Goal: Task Accomplishment & Management: Manage account settings

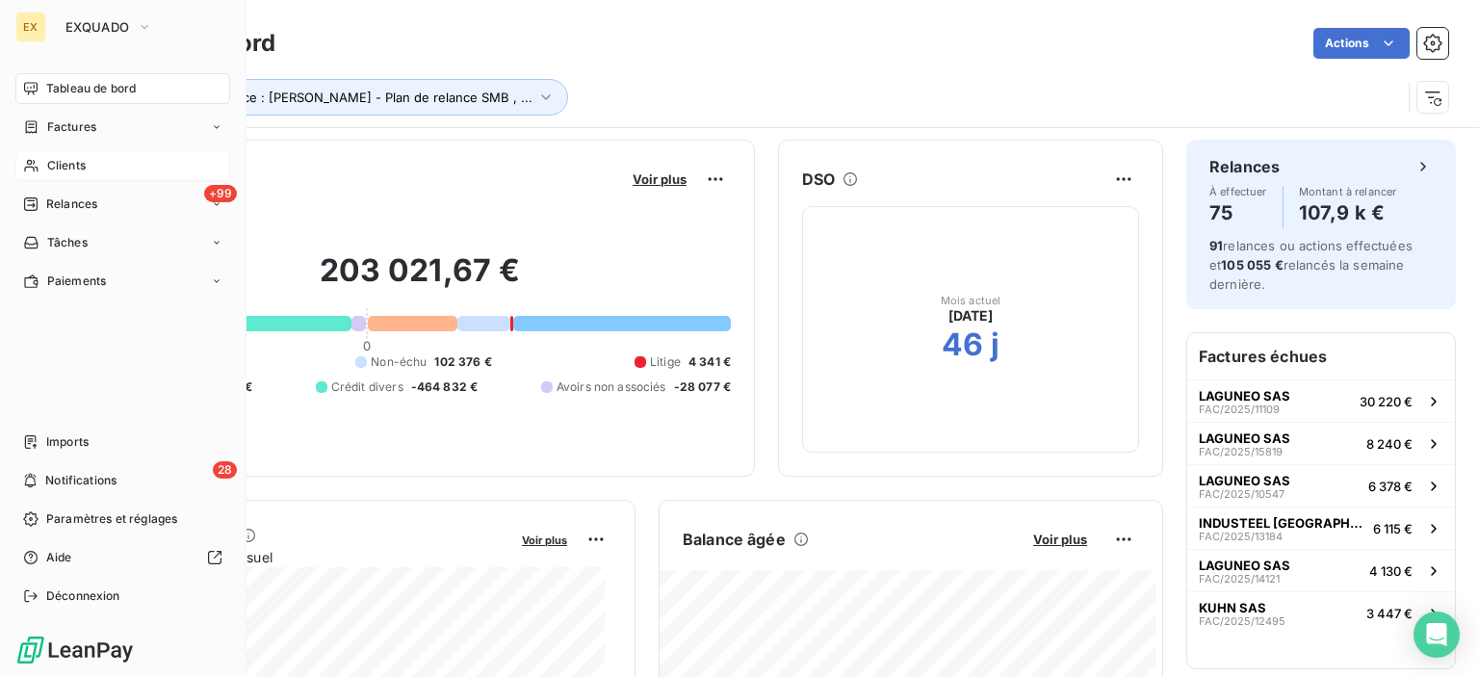
scroll to position [193, 0]
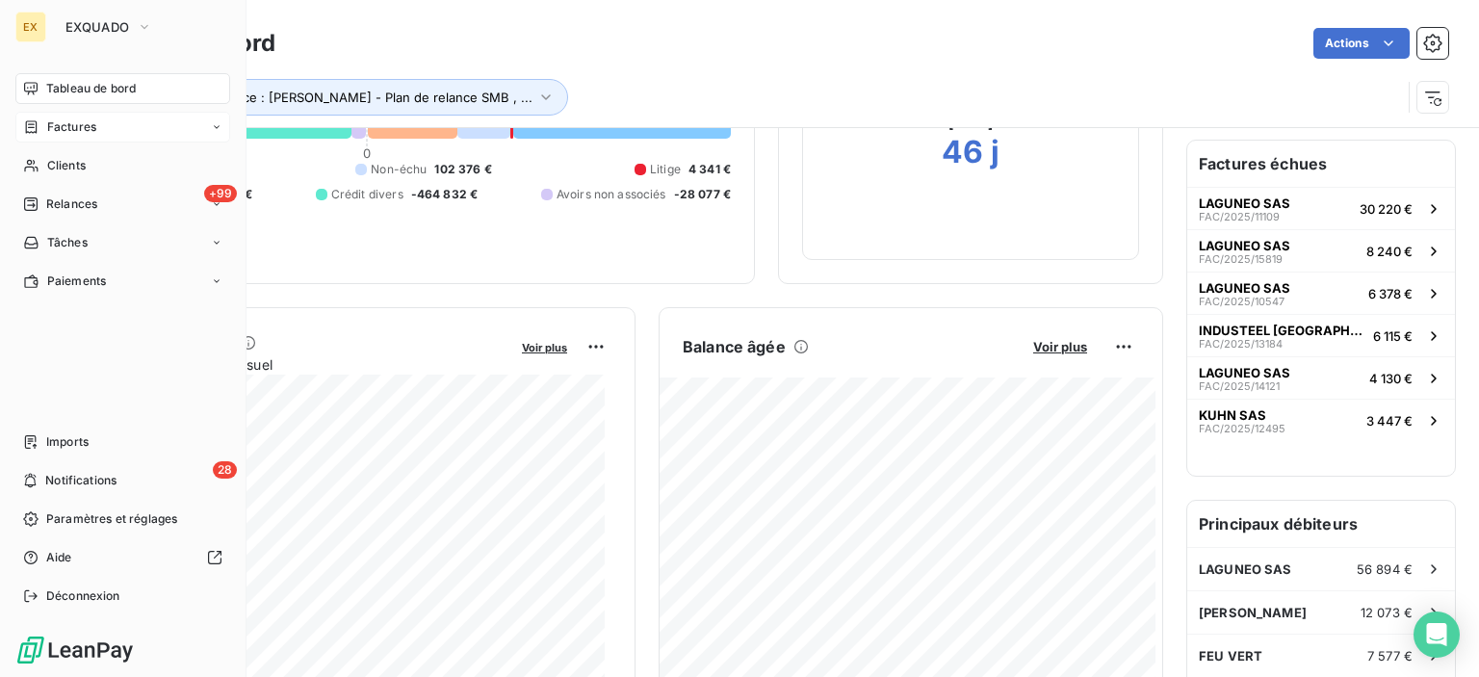
click at [74, 127] on span "Factures" at bounding box center [71, 126] width 49 height 17
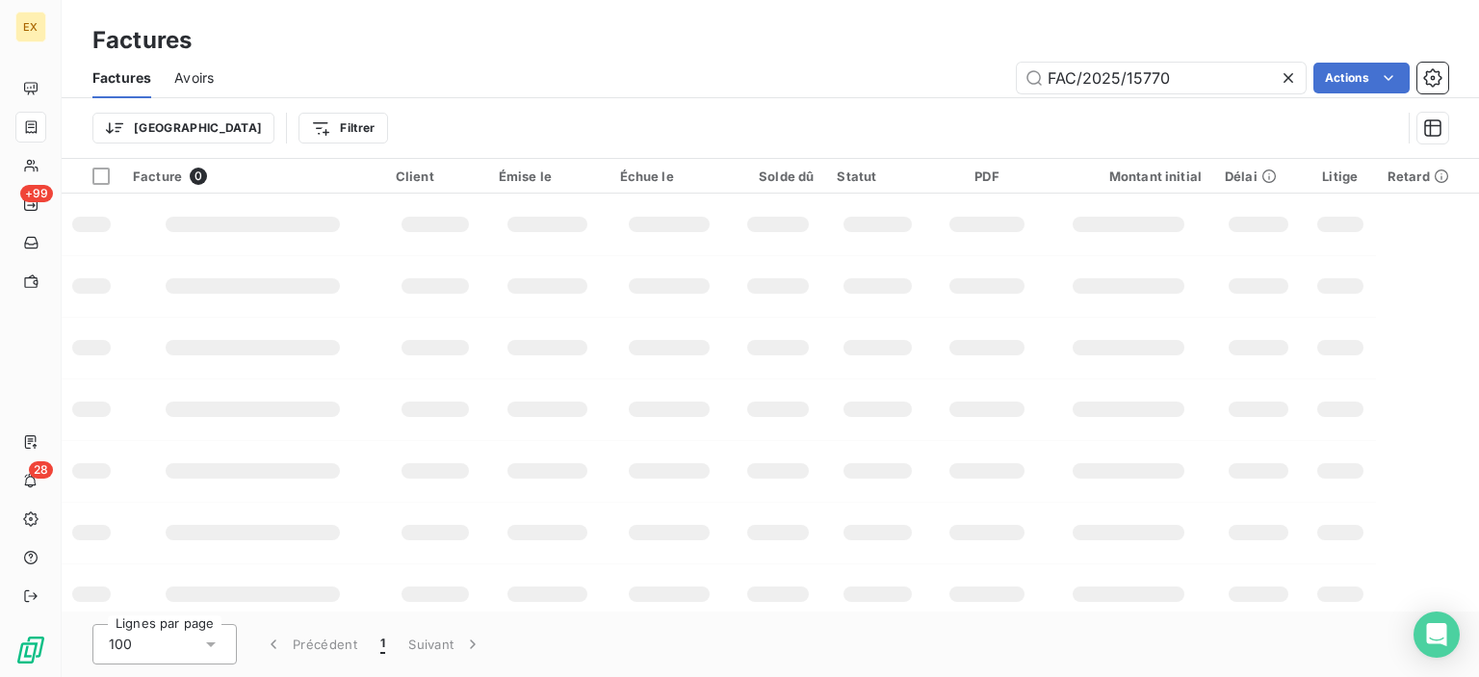
drag, startPoint x: 1195, startPoint y: 78, endPoint x: 926, endPoint y: 63, distance: 269.0
click at [926, 63] on div "FAC/2025/15770 Actions" at bounding box center [842, 78] width 1211 height 31
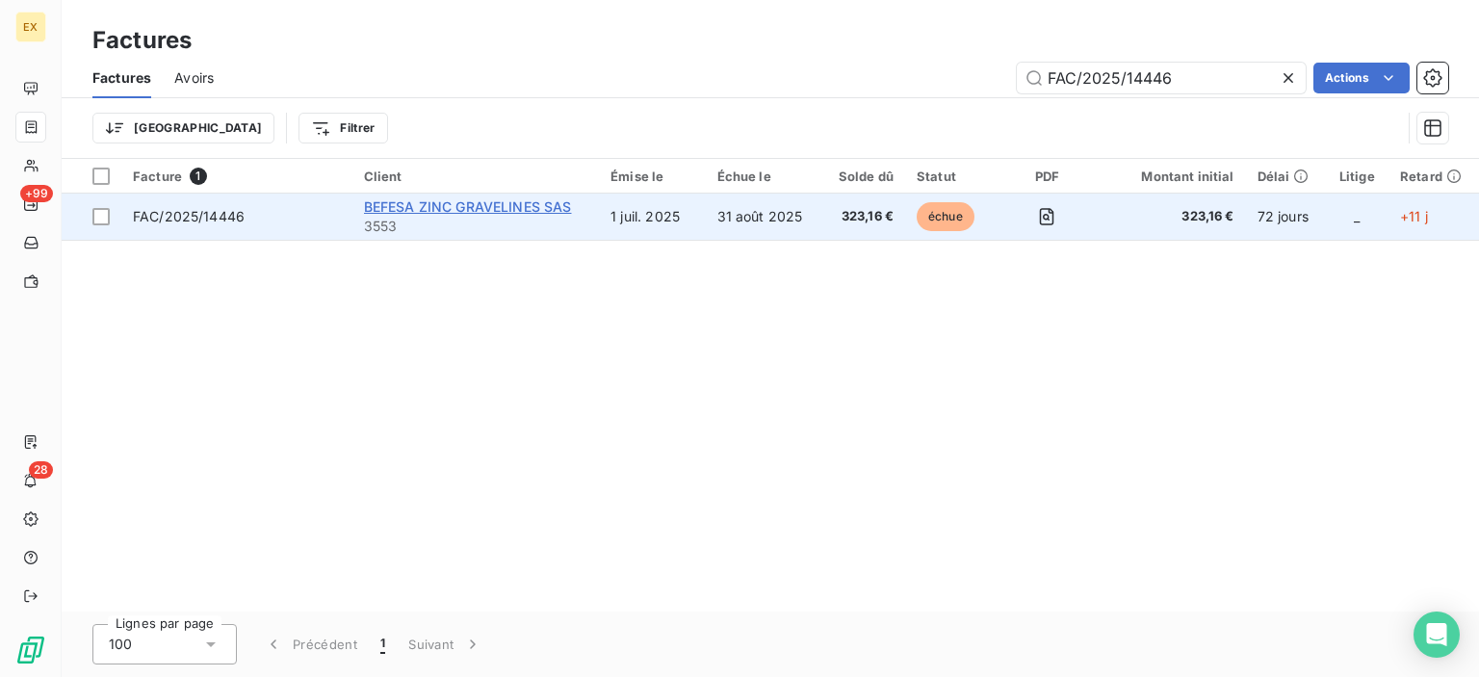
type input "FAC/2025/14446"
click at [421, 212] on span "BEFESA ZINC GRAVELINES SAS" at bounding box center [468, 206] width 208 height 16
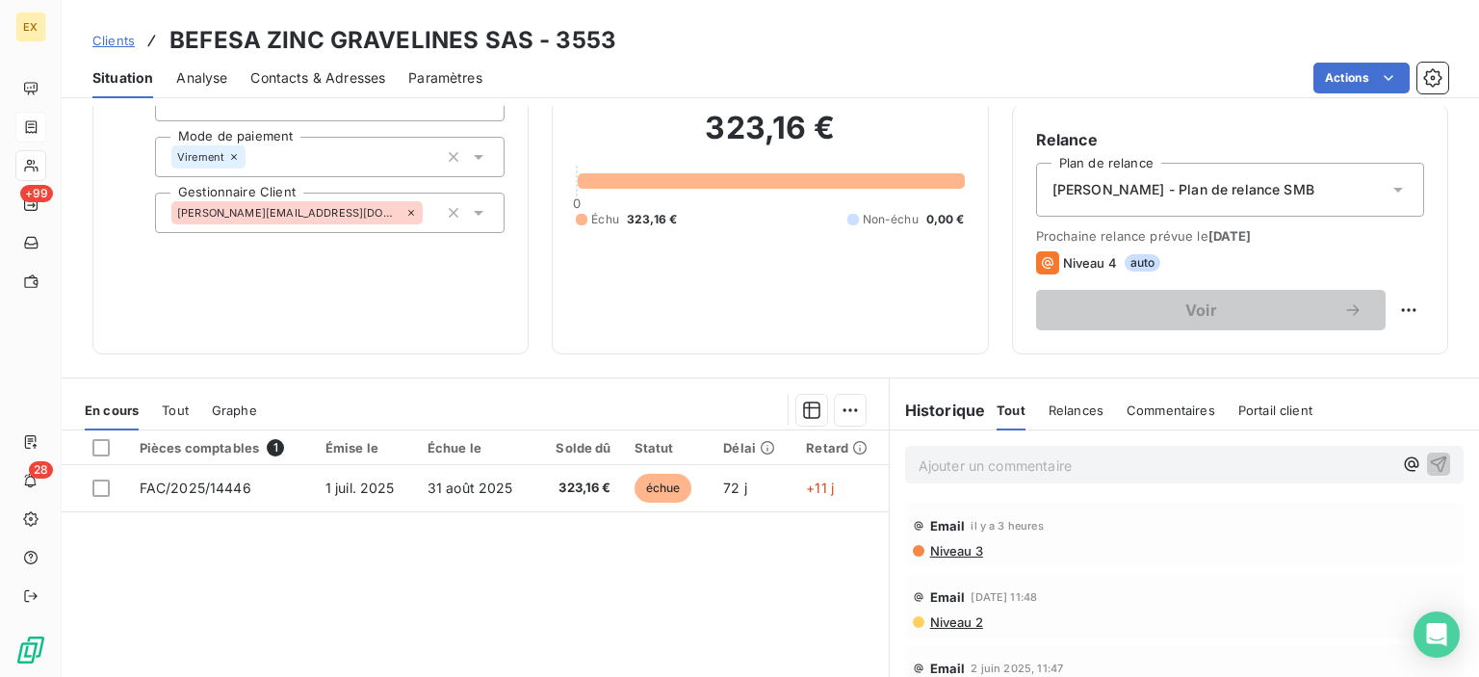
scroll to position [193, 0]
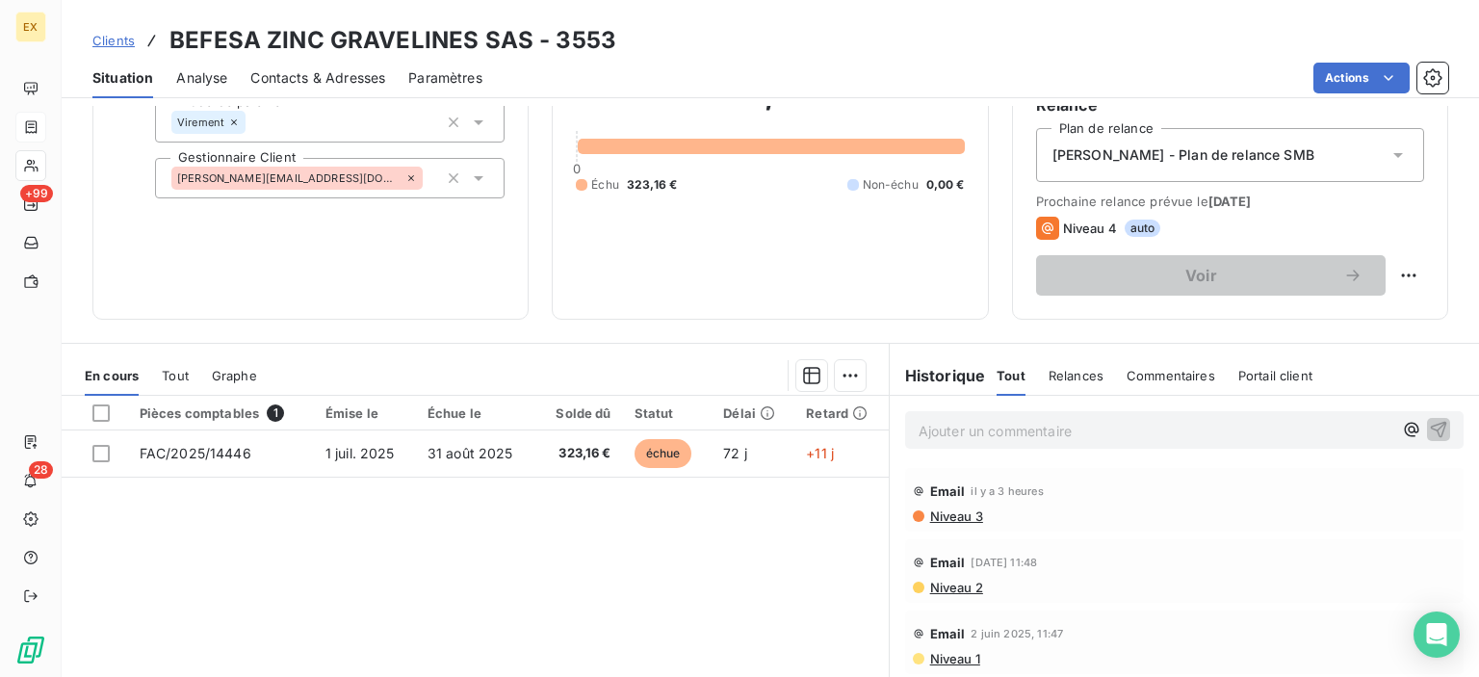
click at [967, 432] on p "Ajouter un commentaire ﻿" at bounding box center [1155, 431] width 474 height 24
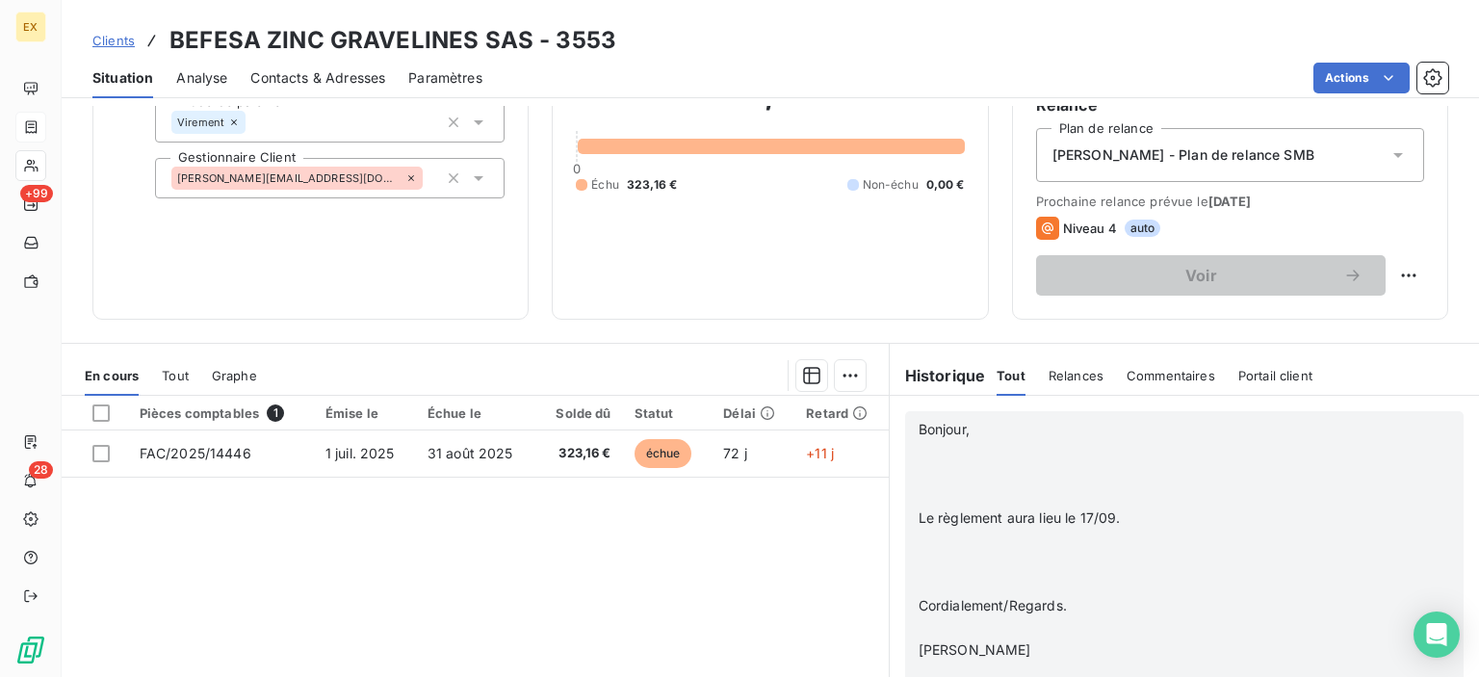
scroll to position [0, 0]
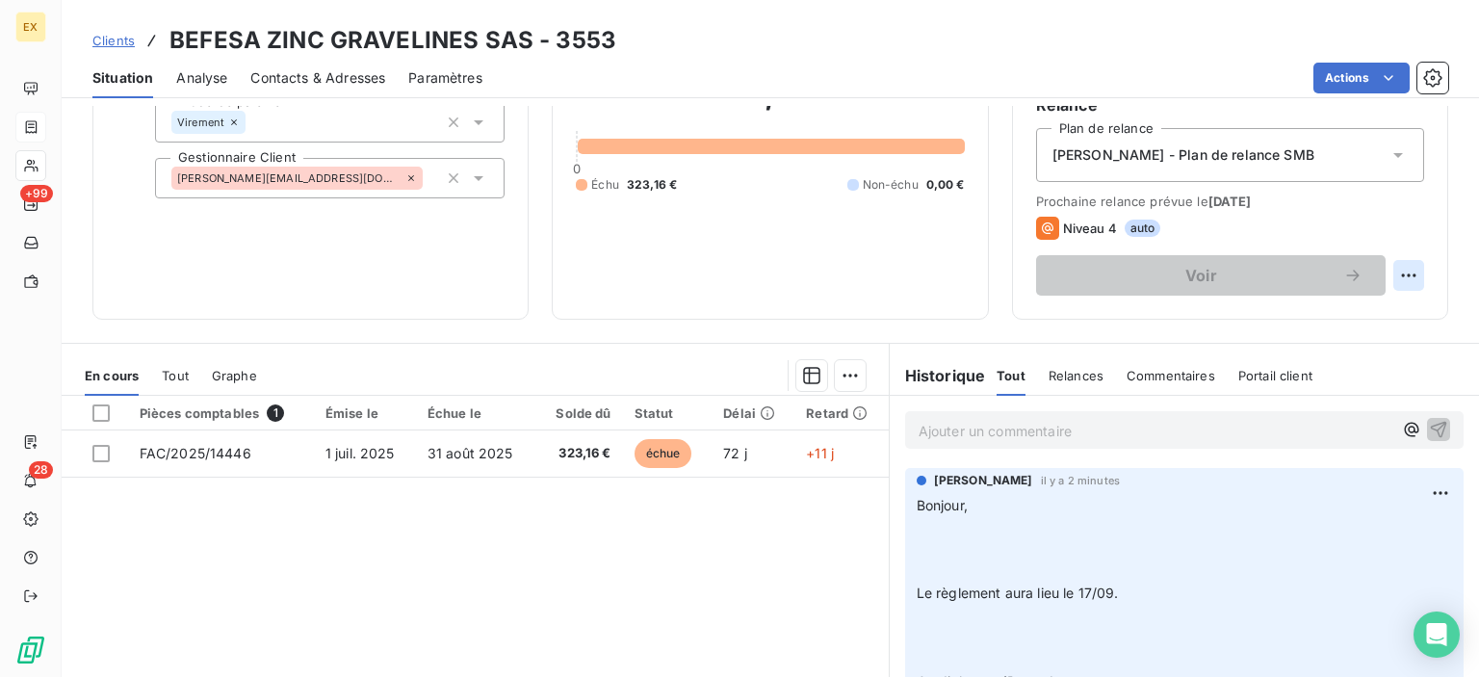
click at [1384, 272] on html "EX +99 28 Clients BEFESA ZINC GRAVELINES SAS - 3553 Situation Analyse Contacts …" at bounding box center [739, 338] width 1479 height 677
click at [1298, 322] on div "Replanifier cette action" at bounding box center [1314, 317] width 172 height 31
select select "8"
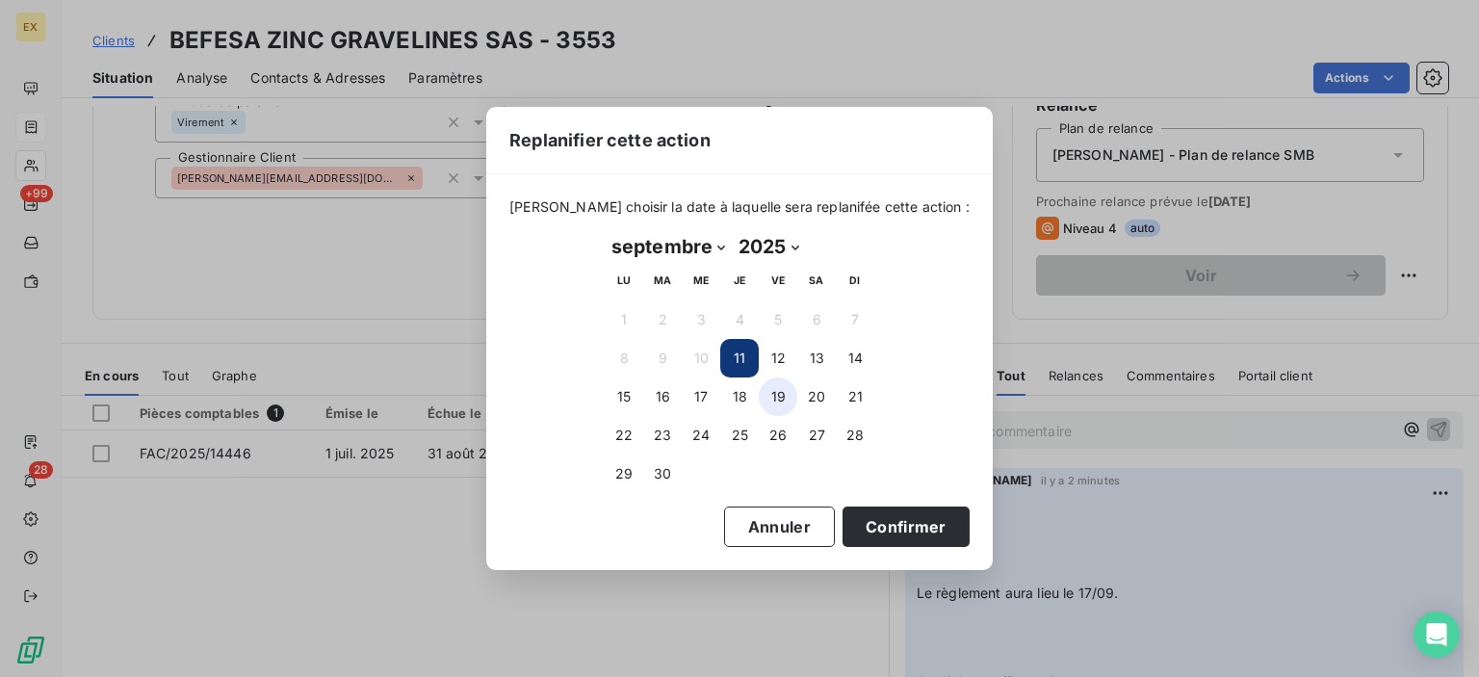
click at [771, 396] on button "19" at bounding box center [778, 396] width 39 height 39
click at [631, 427] on button "22" at bounding box center [624, 435] width 39 height 39
click at [668, 442] on button "23" at bounding box center [662, 435] width 39 height 39
click at [861, 519] on button "Confirmer" at bounding box center [905, 526] width 127 height 40
